Goal: Task Accomplishment & Management: Manage account settings

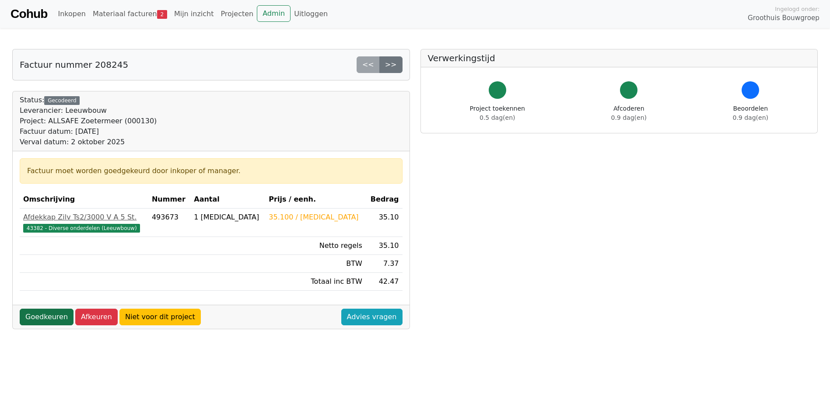
click at [45, 320] on link "Goedkeuren" at bounding box center [47, 317] width 54 height 17
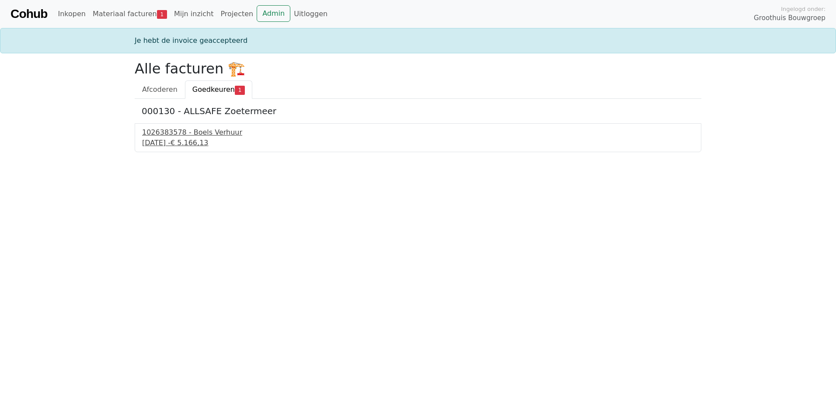
click at [167, 136] on div "1026383578 - Boels Verhuur" at bounding box center [418, 132] width 552 height 10
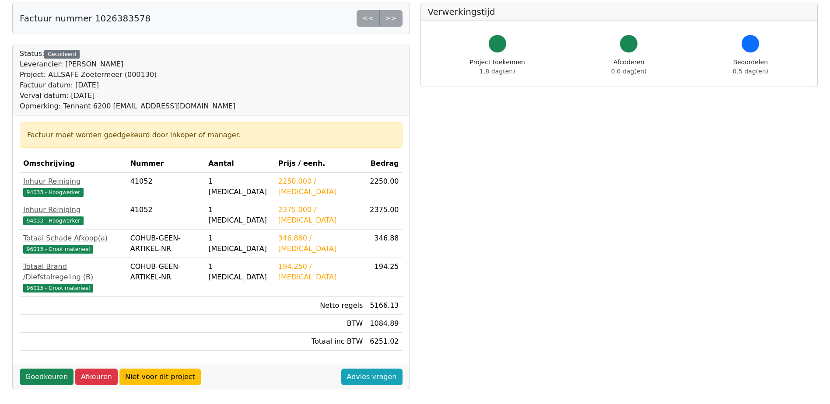
scroll to position [131, 0]
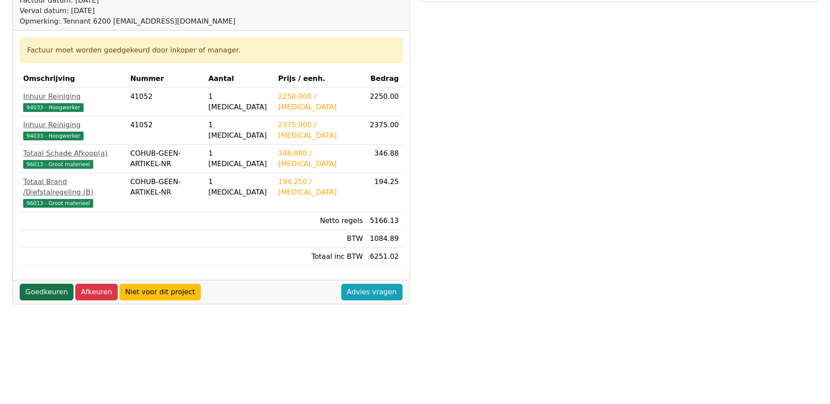
click at [45, 287] on link "Goedkeuren" at bounding box center [47, 292] width 54 height 17
